Goal: Task Accomplishment & Management: Complete application form

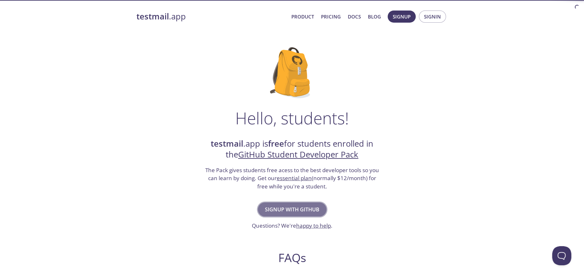
click at [305, 204] on button "Signup with GitHub" at bounding box center [292, 209] width 69 height 14
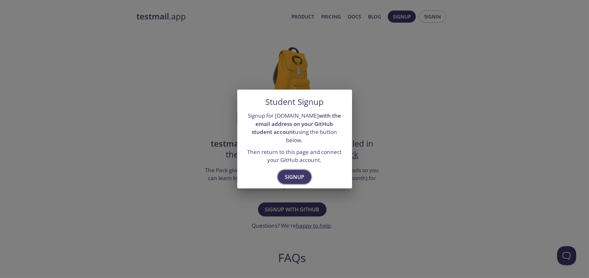
click at [293, 173] on span "Signup" at bounding box center [294, 177] width 19 height 9
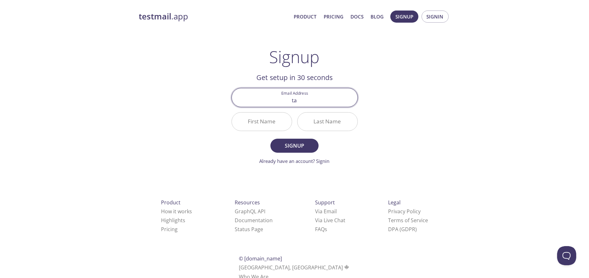
type input "[EMAIL_ADDRESS][DOMAIN_NAME]"
click at [276, 120] on input "First Name" at bounding box center [262, 122] width 60 height 18
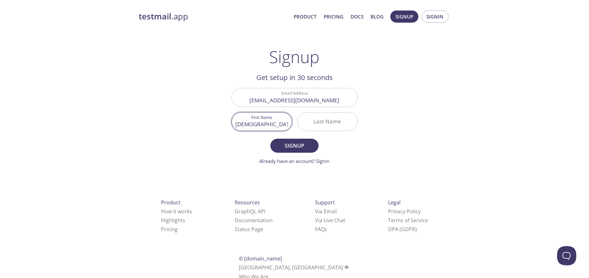
type input "[DEMOGRAPHIC_DATA]"
type input "[PERSON_NAME]"
click at [270, 139] on button "Signup" at bounding box center [294, 146] width 48 height 14
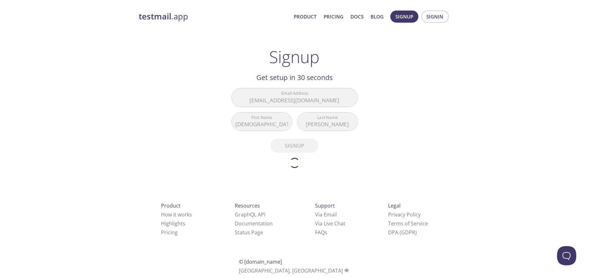
click at [461, 45] on div "testmail .app Product Pricing Docs Blog Signup Signin Signup Get setup in 30 se…" at bounding box center [294, 154] width 589 height 296
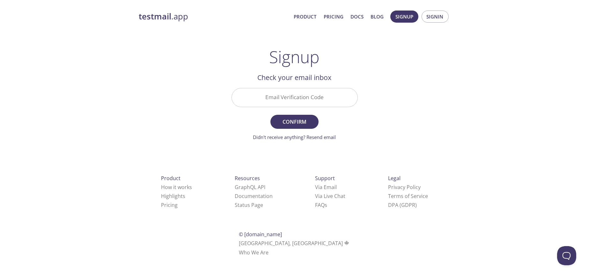
click at [288, 95] on input "Email Verification Code" at bounding box center [295, 97] width 126 height 18
paste input "F25CF3C"
type input "F25CF3C"
click at [301, 116] on button "Confirm" at bounding box center [294, 122] width 48 height 14
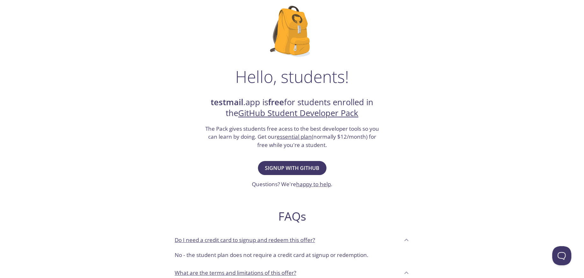
scroll to position [42, 0]
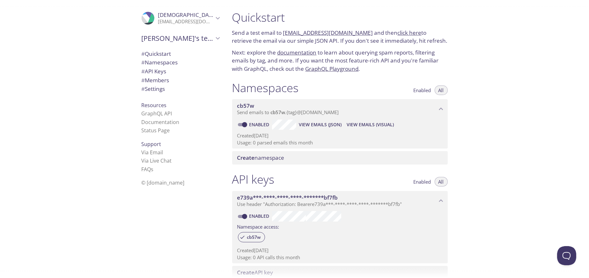
click at [408, 32] on link "click here" at bounding box center [410, 32] width 24 height 7
click at [403, 33] on link "click here" at bounding box center [410, 32] width 24 height 7
click at [272, 159] on span "Create namespace" at bounding box center [260, 157] width 47 height 7
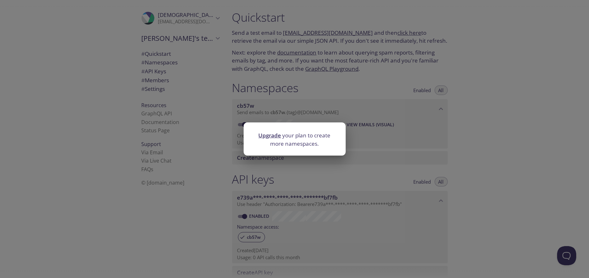
click at [534, 73] on div "Upgrade your plan to create more namespaces." at bounding box center [294, 139] width 589 height 278
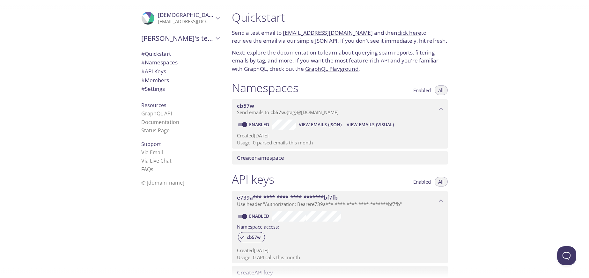
click at [435, 112] on p "Send emails to cb57w . {tag} @[DOMAIN_NAME]" at bounding box center [337, 112] width 200 height 6
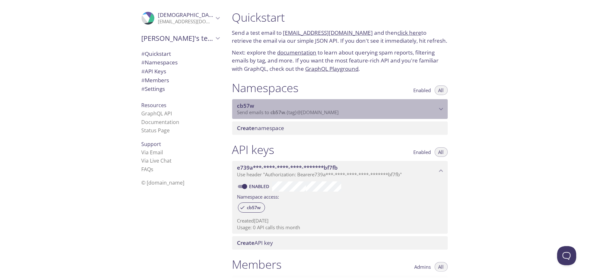
click at [252, 105] on span "cb57w" at bounding box center [245, 105] width 17 height 7
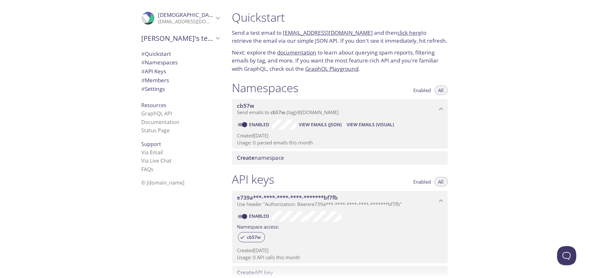
click at [243, 121] on input "Enabled" at bounding box center [244, 125] width 23 height 8
checkbox input "false"
click at [258, 157] on span "Create namespace" at bounding box center [260, 157] width 47 height 7
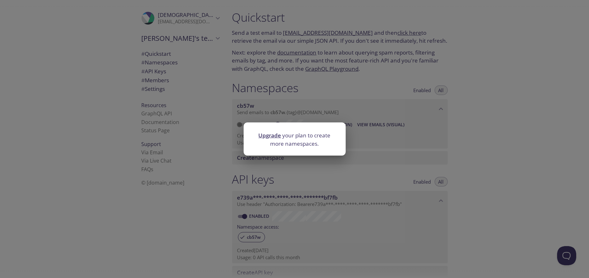
click at [258, 157] on div "Upgrade your plan to create more namespaces." at bounding box center [294, 139] width 589 height 278
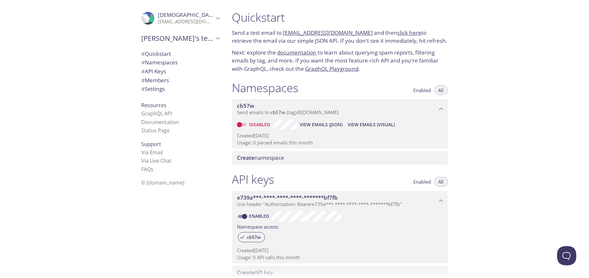
click at [206, 26] on div ".cls-1 { fill: #6d5ca8; } .cls-2 { fill: #3fc191; } .cls-3 { fill: #3b4752; } .…" at bounding box center [180, 18] width 88 height 21
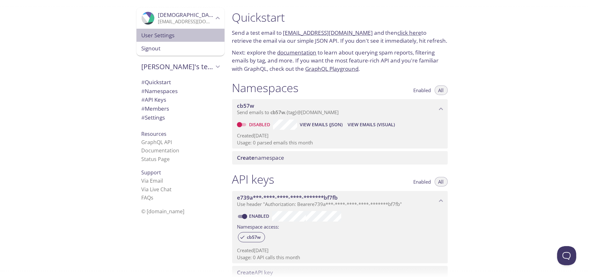
click at [175, 37] on span "User Settings" at bounding box center [181, 35] width 78 height 8
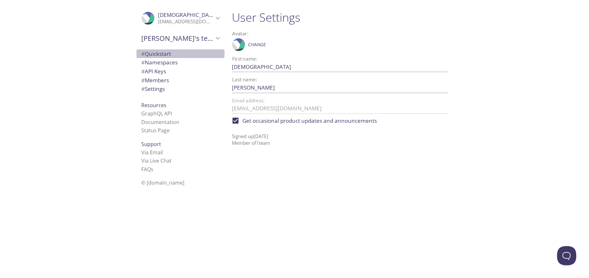
click at [170, 52] on span "# Quickstart" at bounding box center [181, 54] width 78 height 8
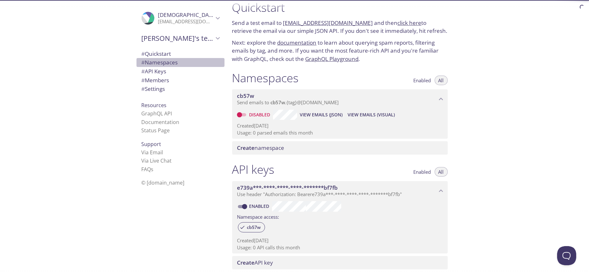
click at [173, 66] on span "# Namespaces" at bounding box center [181, 62] width 78 height 8
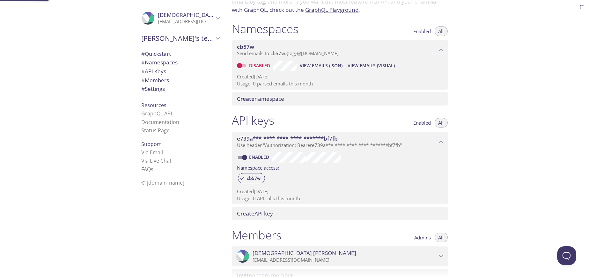
scroll to position [80, 0]
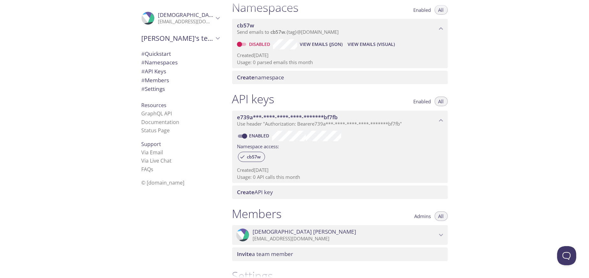
click at [173, 76] on div "# Members" at bounding box center [180, 80] width 88 height 9
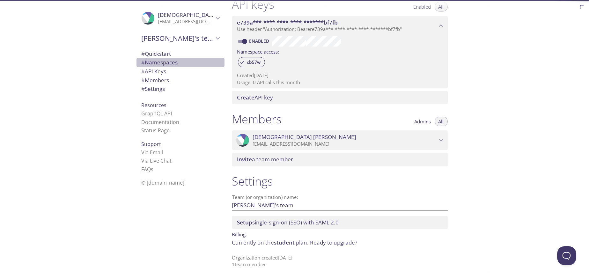
click at [176, 59] on span "# Namespaces" at bounding box center [181, 62] width 78 height 8
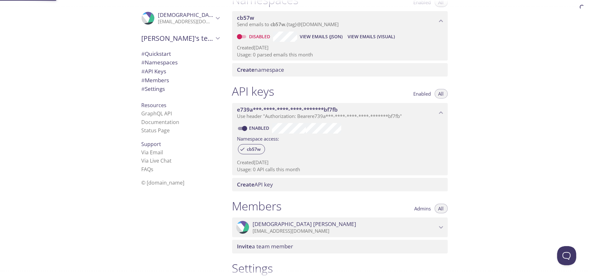
scroll to position [80, 0]
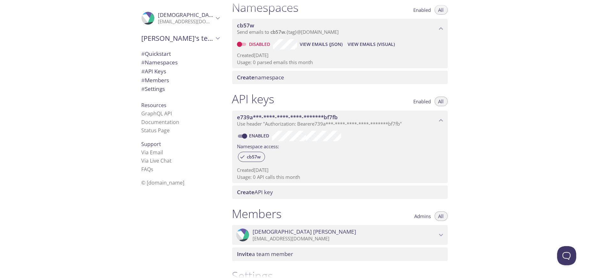
click at [231, 46] on div "Namespaces Enabled All cb57w Send emails to cb57w . {tag} @[DOMAIN_NAME] Disabl…" at bounding box center [340, 42] width 226 height 92
click at [236, 45] on label "Disabled" at bounding box center [253, 44] width 39 height 10
click at [236, 45] on input "Disabled" at bounding box center [239, 44] width 23 height 8
checkbox input "true"
drag, startPoint x: 249, startPoint y: 107, endPoint x: 475, endPoint y: 91, distance: 227.4
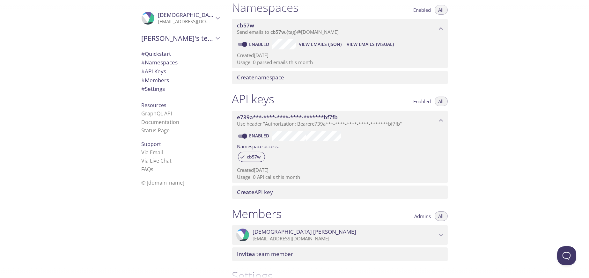
click at [475, 91] on div "Quickstart Send a test email to [EMAIL_ADDRESS][DOMAIN_NAME] and then click her…" at bounding box center [408, 139] width 362 height 278
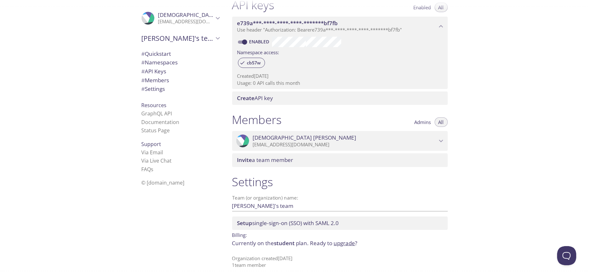
scroll to position [175, 0]
click at [157, 118] on li "Documentation" at bounding box center [181, 122] width 78 height 8
click at [159, 112] on link "GraphQL API" at bounding box center [157, 113] width 31 height 7
click at [162, 111] on link "GraphQL API" at bounding box center [157, 113] width 31 height 7
click at [159, 89] on span "# Settings" at bounding box center [154, 88] width 24 height 7
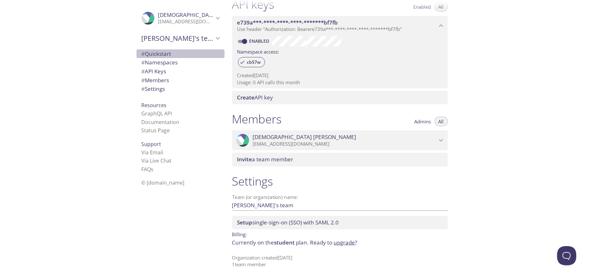
click at [155, 57] on span "# Quickstart" at bounding box center [181, 54] width 78 height 8
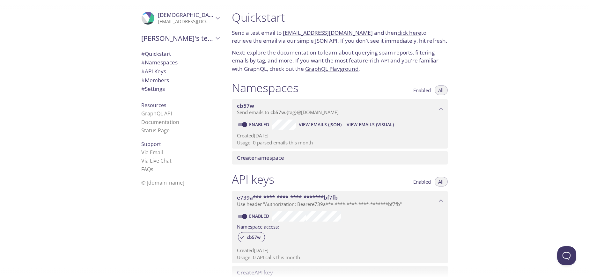
click at [361, 125] on span "View Emails (Visual)" at bounding box center [370, 125] width 47 height 8
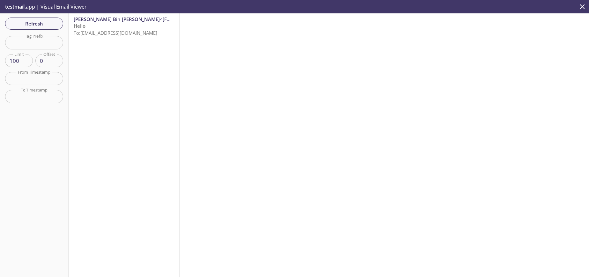
click at [113, 29] on p "Hello To: [EMAIL_ADDRESS][DOMAIN_NAME]" at bounding box center [124, 30] width 100 height 14
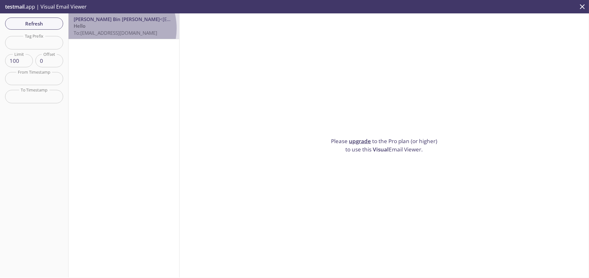
click at [113, 28] on p "Hello To: [EMAIL_ADDRESS][DOMAIN_NAME]" at bounding box center [124, 30] width 100 height 14
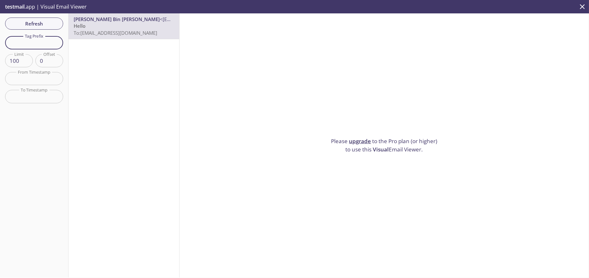
click at [38, 44] on input "text" at bounding box center [34, 42] width 58 height 13
